Goal: Task Accomplishment & Management: Manage account settings

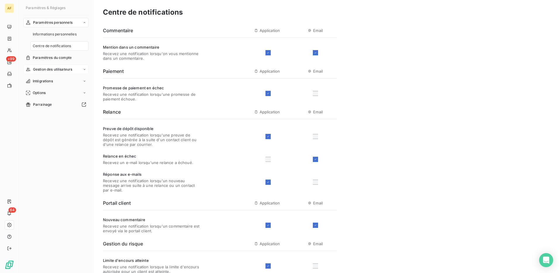
scroll to position [146, 0]
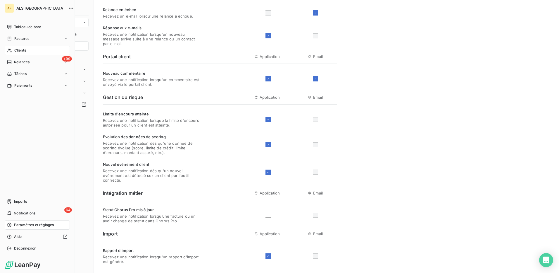
drag, startPoint x: 17, startPoint y: 48, endPoint x: 28, endPoint y: 51, distance: 11.4
click at [18, 48] on span "Clients" at bounding box center [20, 50] width 12 height 5
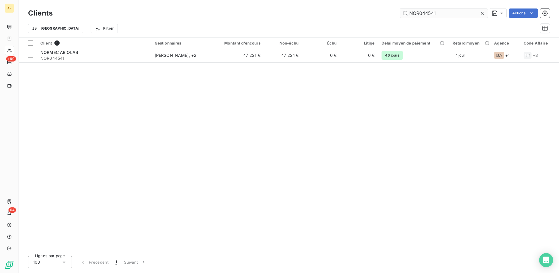
click at [411, 13] on input "NOR044541" at bounding box center [444, 12] width 88 height 9
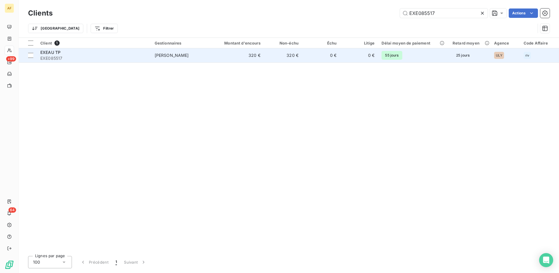
type input "EXE085517"
click at [42, 55] on div "EXEAU TP" at bounding box center [93, 52] width 107 height 6
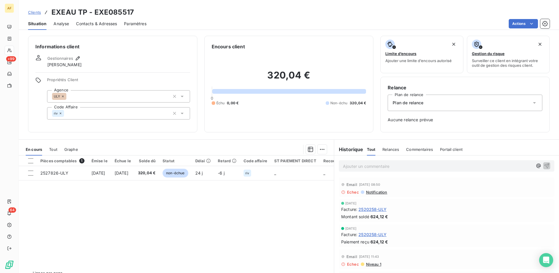
click at [92, 22] on span "Contacts & Adresses" at bounding box center [96, 24] width 41 height 6
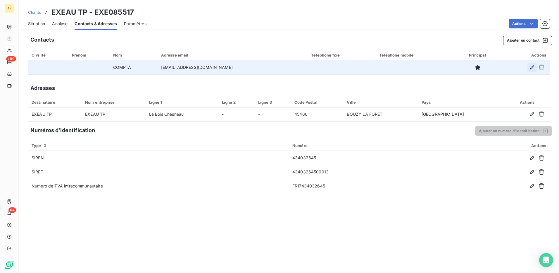
click at [531, 69] on icon "button" at bounding box center [532, 67] width 6 height 6
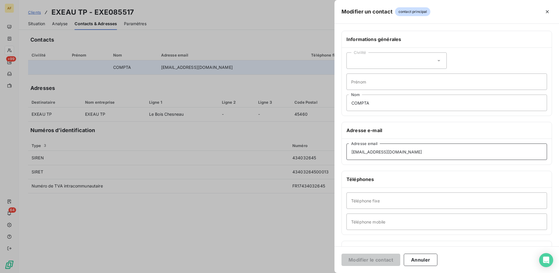
drag, startPoint x: 365, startPoint y: 151, endPoint x: 354, endPoint y: 151, distance: 11.4
click at [354, 151] on input "[EMAIL_ADDRESS][DOMAIN_NAME]" at bounding box center [447, 151] width 201 height 16
click at [416, 156] on input "[EMAIL_ADDRESS][DOMAIN_NAME]" at bounding box center [447, 151] width 201 height 16
type input "[EMAIL_ADDRESS][DOMAIN_NAME]"
click at [367, 260] on button "Modifier le contact" at bounding box center [371, 259] width 59 height 12
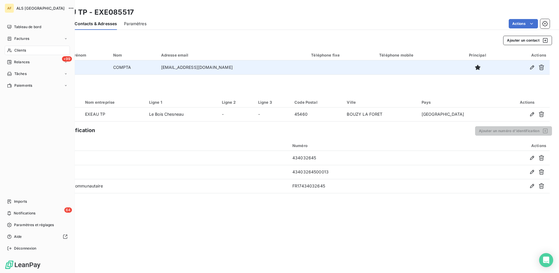
click at [18, 49] on span "Clients" at bounding box center [20, 50] width 12 height 5
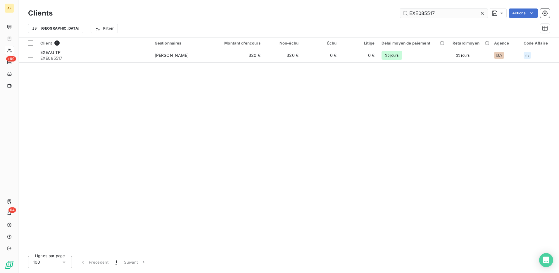
click at [420, 15] on input "EXE085517" at bounding box center [444, 12] width 88 height 9
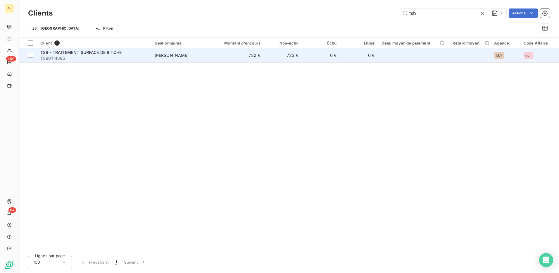
type input "tsb"
click at [69, 54] on div "TSB - TRAITEMENT SURFACE DE BITCHE" at bounding box center [93, 52] width 107 height 6
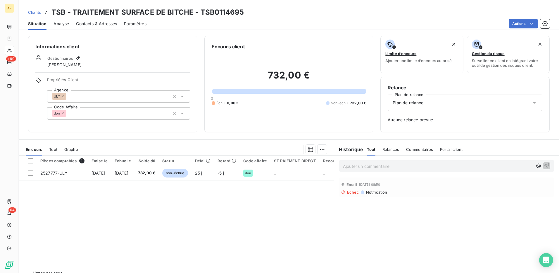
click at [101, 26] on span "Contacts & Adresses" at bounding box center [96, 24] width 41 height 6
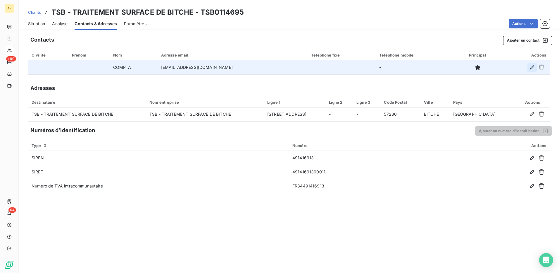
click at [530, 66] on icon "button" at bounding box center [532, 67] width 6 height 6
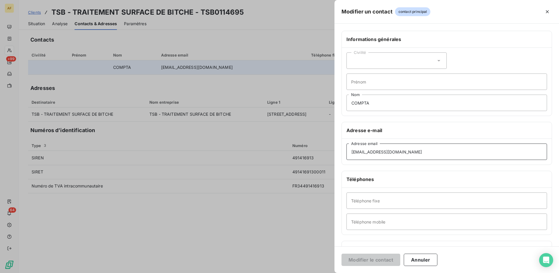
click at [405, 152] on input "[EMAIL_ADDRESS][DOMAIN_NAME]" at bounding box center [447, 151] width 201 height 16
type input "[EMAIL_ADDRESS][DOMAIN_NAME]"
click at [369, 259] on button "Modifier le contact" at bounding box center [371, 259] width 59 height 12
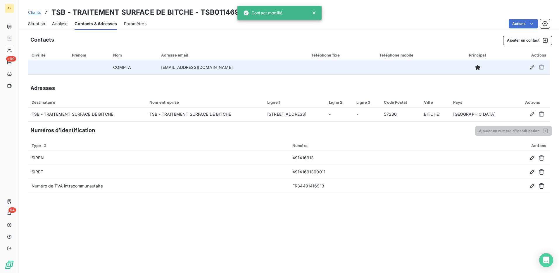
click at [201, 31] on div "Clients TSB - TRAITEMENT SURFACE DE BITCHE - TSB0114695 Situation Analyse Conta…" at bounding box center [289, 136] width 541 height 273
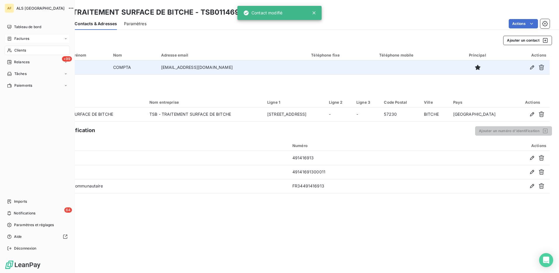
drag, startPoint x: 17, startPoint y: 36, endPoint x: 26, endPoint y: 39, distance: 9.3
click at [18, 36] on span "Factures" at bounding box center [21, 38] width 15 height 5
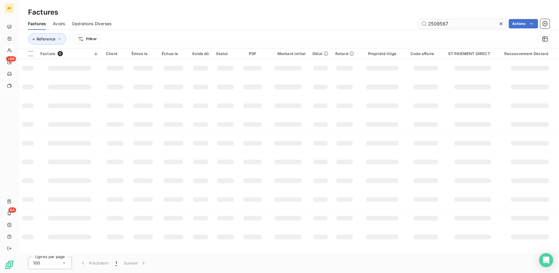
click at [428, 23] on input "2509567" at bounding box center [463, 23] width 88 height 9
type input "2529611"
click at [228, 18] on div "Factures Avoirs Opérations Diverses 2529611 Actions" at bounding box center [289, 24] width 541 height 12
click at [457, 26] on input "2529611" at bounding box center [463, 23] width 88 height 9
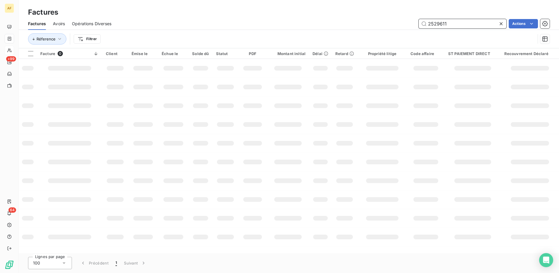
click at [458, 26] on input "2529611" at bounding box center [463, 23] width 88 height 9
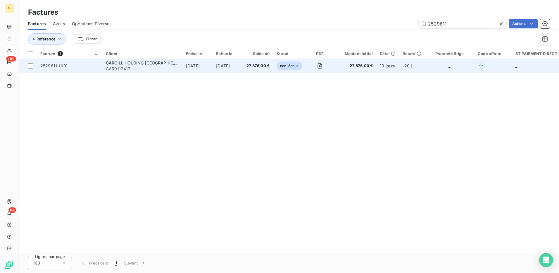
click at [139, 66] on span "CAR0112417" at bounding box center [142, 69] width 73 height 6
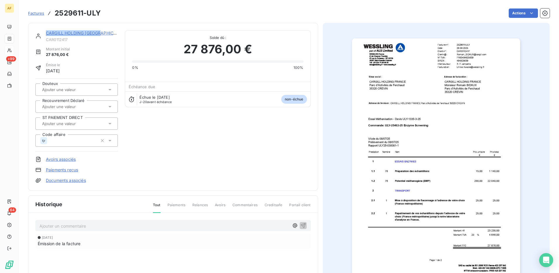
drag, startPoint x: 109, startPoint y: 36, endPoint x: 44, endPoint y: 35, distance: 64.6
click at [44, 35] on div "CARGILL HOLDING FRANCE CAR0112417" at bounding box center [76, 36] width 82 height 12
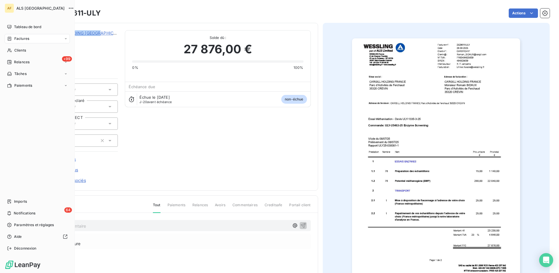
drag, startPoint x: 16, startPoint y: 51, endPoint x: 48, endPoint y: 56, distance: 31.8
click at [17, 51] on span "Clients" at bounding box center [20, 50] width 12 height 5
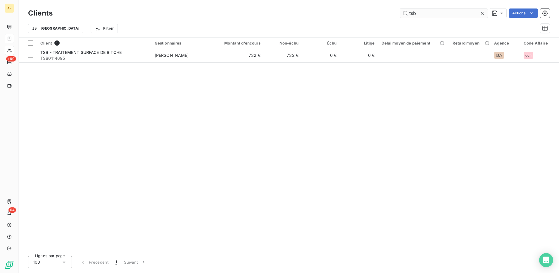
click at [411, 12] on input "tsb" at bounding box center [444, 12] width 88 height 9
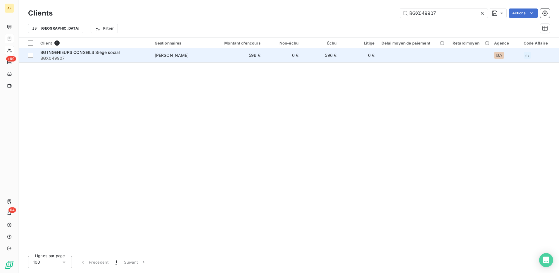
type input "BGX049907"
click at [171, 59] on td "[PERSON_NAME]" at bounding box center [182, 55] width 62 height 14
